Goal: Task Accomplishment & Management: Use online tool/utility

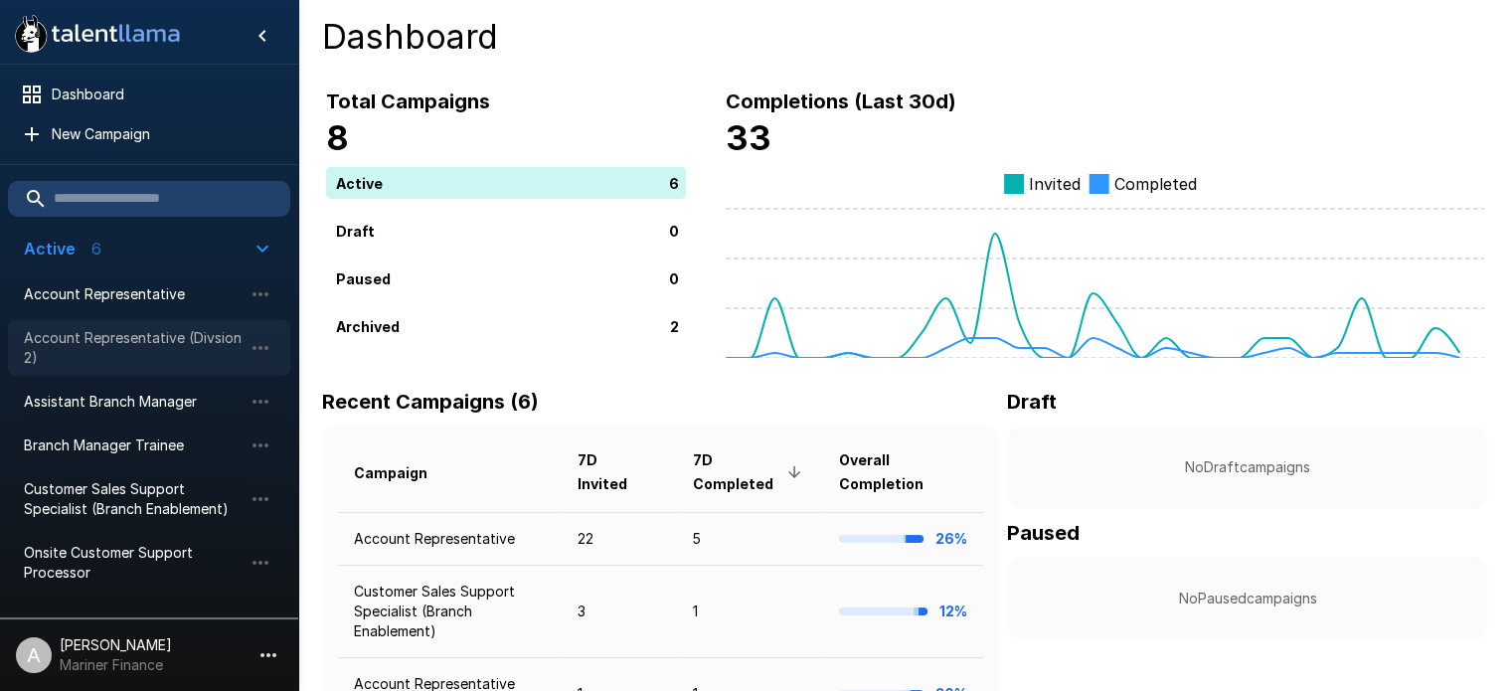
click at [135, 340] on span "Account Representative (Divsion 2)" at bounding box center [133, 348] width 219 height 40
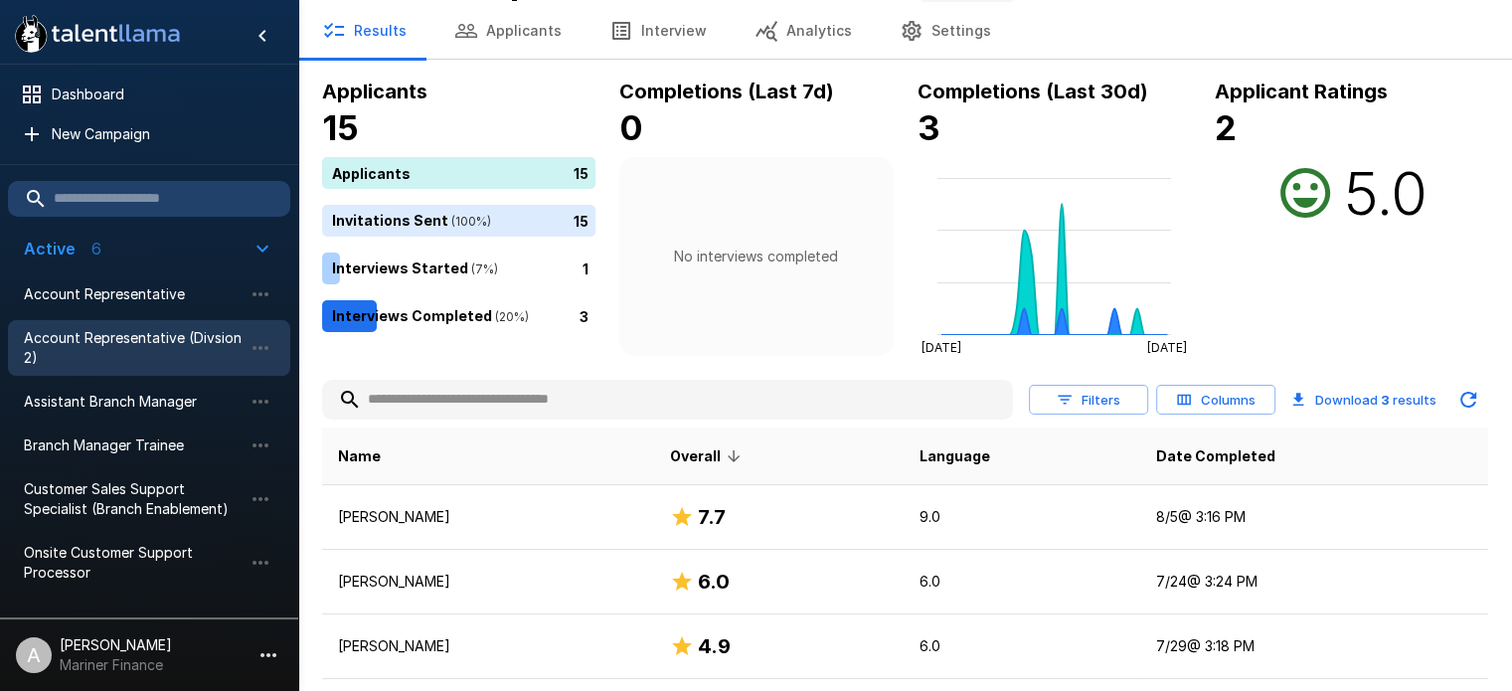
scroll to position [107, 0]
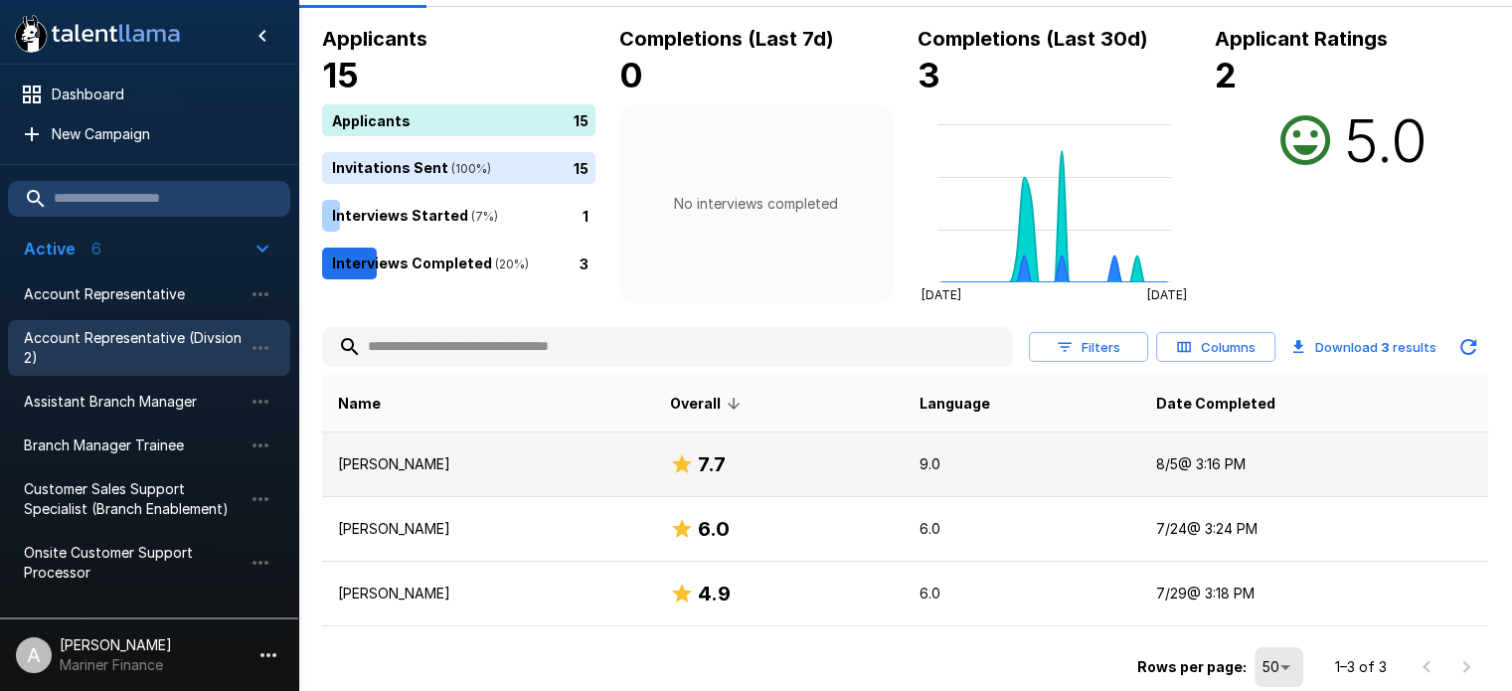
click at [410, 458] on p "[PERSON_NAME]" at bounding box center [488, 464] width 300 height 20
